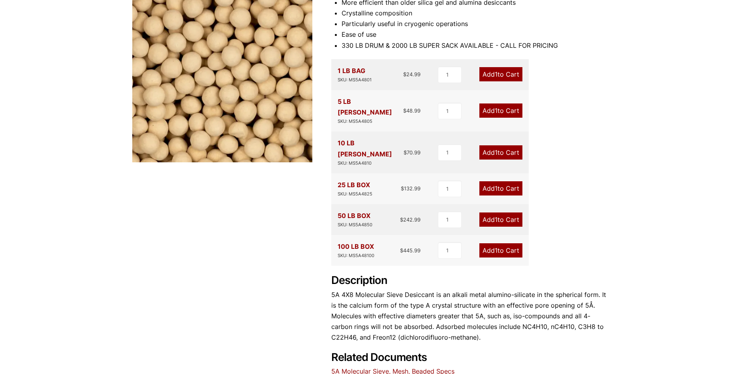
scroll to position [242, 0]
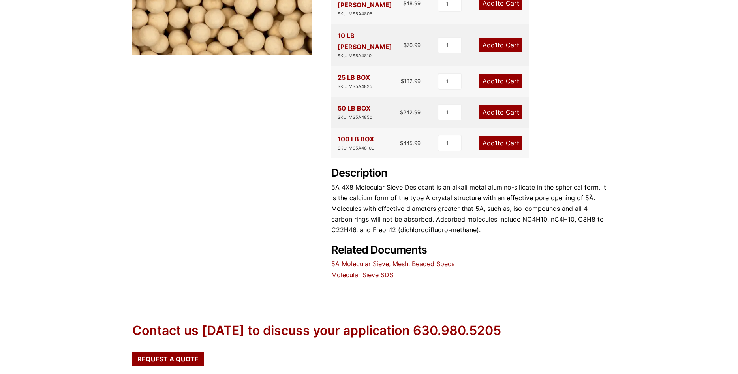
click at [274, 223] on div "5A 4X8 Molecular Sieve Desiccant 🔍 Product Features More efficient than older s…" at bounding box center [369, 62] width 474 height 438
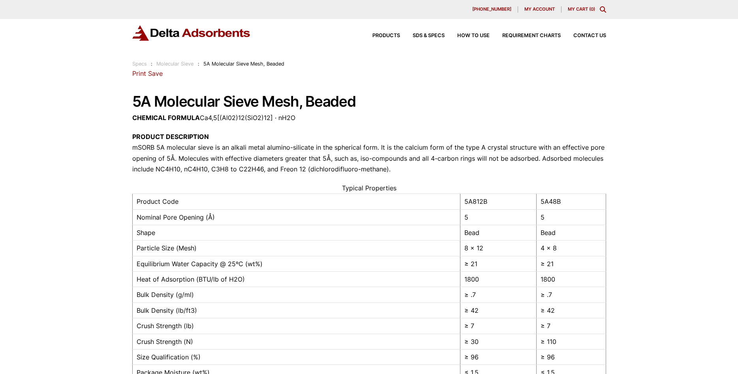
drag, startPoint x: 403, startPoint y: 169, endPoint x: 412, endPoint y: 166, distance: 9.0
click at [410, 168] on p "PRODUCT DESCRIPTION mSORB 5A molecular sieve is an alkali metal alumino-silicat…" at bounding box center [369, 152] width 474 height 43
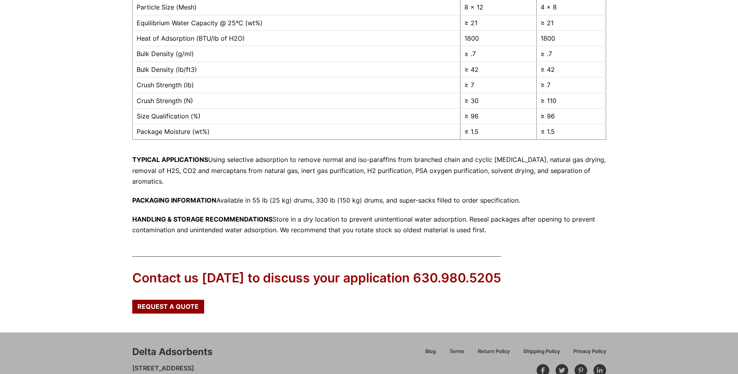
scroll to position [242, 0]
drag, startPoint x: 534, startPoint y: 234, endPoint x: 517, endPoint y: 227, distance: 18.0
click at [517, 227] on p "HANDLING & STORAGE RECOMMENDATIONS Store in a dry location to prevent unintenti…" at bounding box center [369, 223] width 474 height 21
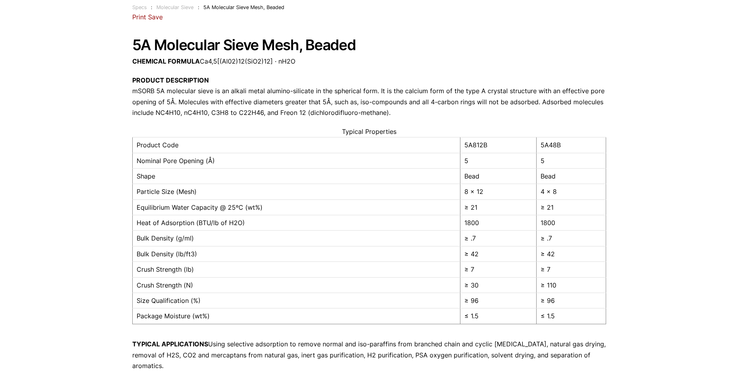
scroll to position [0, 0]
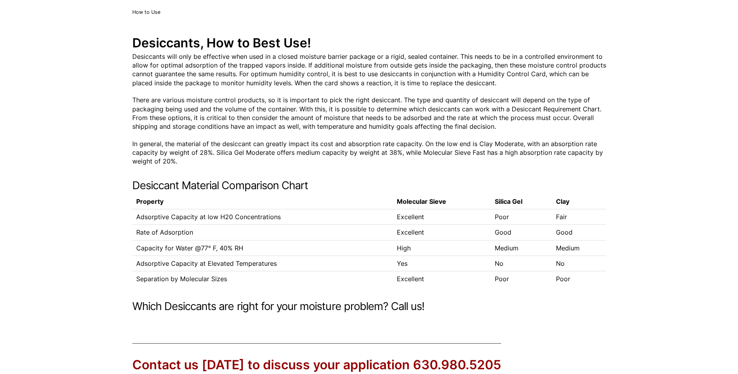
scroll to position [54, 0]
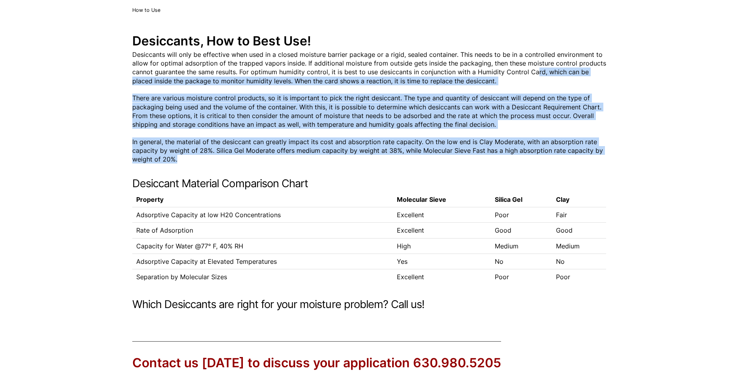
drag, startPoint x: 196, startPoint y: 159, endPoint x: 536, endPoint y: 74, distance: 351.1
click at [536, 74] on div "Desiccants will only be effective when used in a closed moisture barrier packag…" at bounding box center [369, 180] width 474 height 261
click at [534, 79] on p "Desiccants will only be effective when used in a closed moisture barrier packag…" at bounding box center [369, 68] width 474 height 36
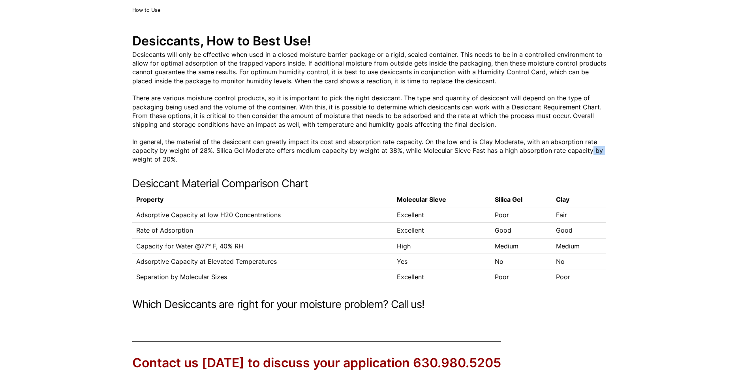
drag, startPoint x: 605, startPoint y: 152, endPoint x: 584, endPoint y: 150, distance: 21.4
click at [584, 150] on p "In general, the material of the desiccant can greatly impact its cost and absor…" at bounding box center [369, 150] width 474 height 26
click at [286, 155] on p "In general, the material of the desiccant can greatly impact its cost and absor…" at bounding box center [369, 150] width 474 height 26
drag, startPoint x: 246, startPoint y: 159, endPoint x: 217, endPoint y: 174, distance: 32.1
click at [217, 174] on div "Desiccants will only be effective when used in a closed moisture barrier packag…" at bounding box center [369, 180] width 474 height 261
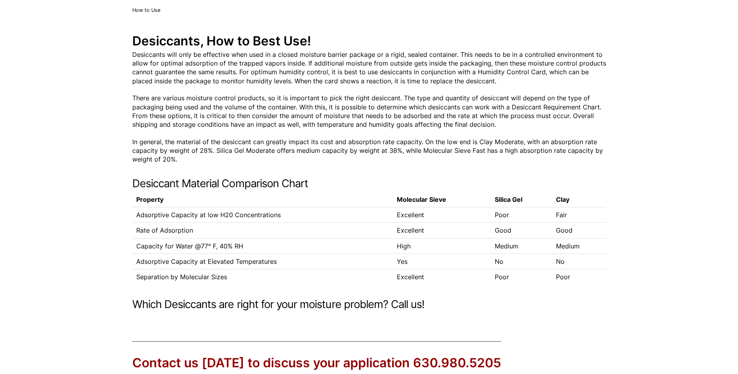
click at [219, 165] on div "Desiccants will only be effective when used in a closed moisture barrier packag…" at bounding box center [369, 180] width 474 height 261
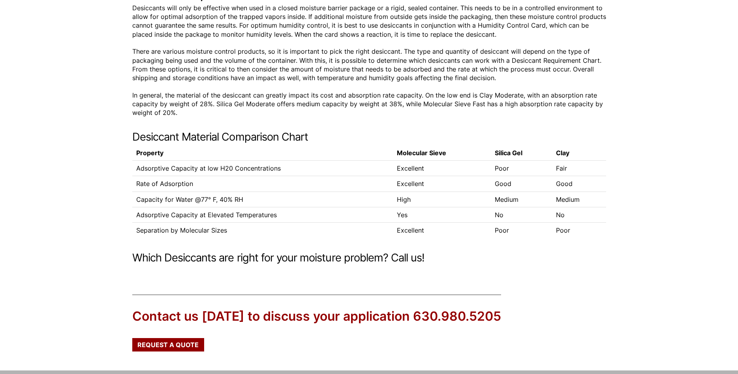
scroll to position [107, 0]
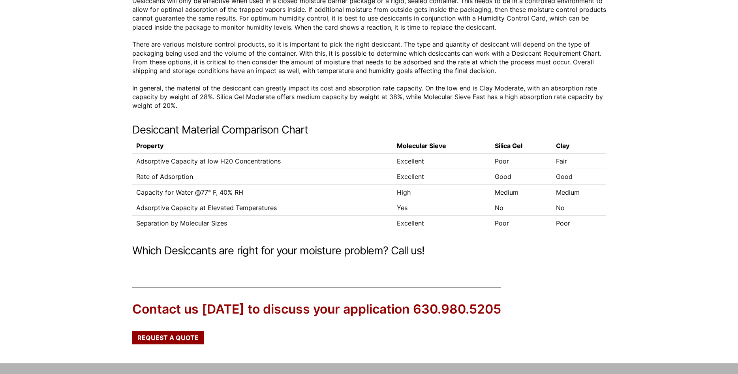
drag, startPoint x: 583, startPoint y: 225, endPoint x: 295, endPoint y: 239, distance: 288.0
click at [295, 239] on div "Desiccants will only be effective when used in a closed moisture barrier packag…" at bounding box center [369, 126] width 474 height 261
click at [118, 247] on div "Desiccants, How to Best Use! Desiccants will only be effective when used in a c…" at bounding box center [369, 118] width 738 height 314
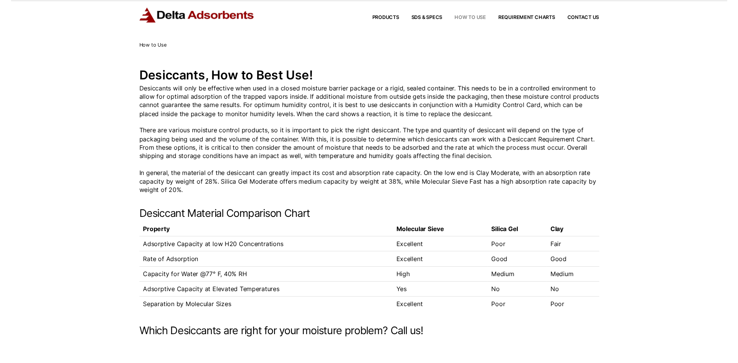
scroll to position [0, 0]
